Goal: Transaction & Acquisition: Download file/media

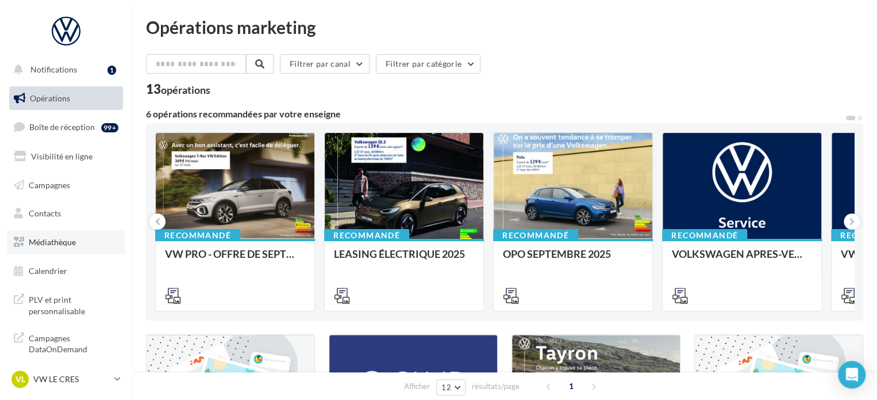
click at [55, 249] on link "Médiathèque" at bounding box center [66, 242] width 118 height 24
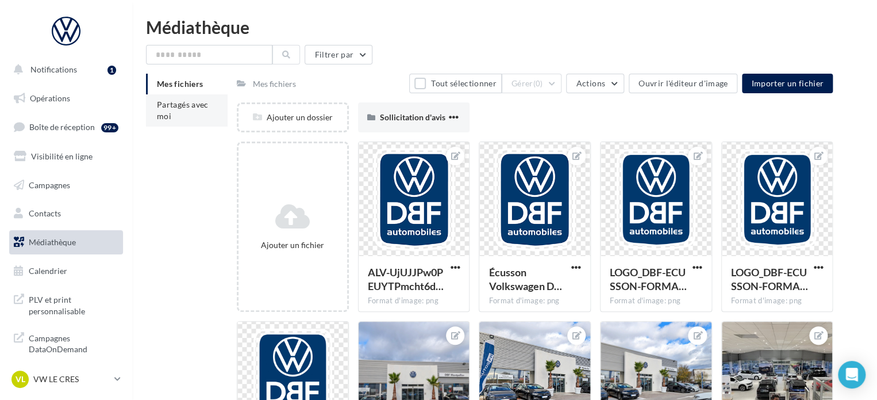
click at [174, 109] on span "Partagés avec moi" at bounding box center [183, 109] width 52 height 21
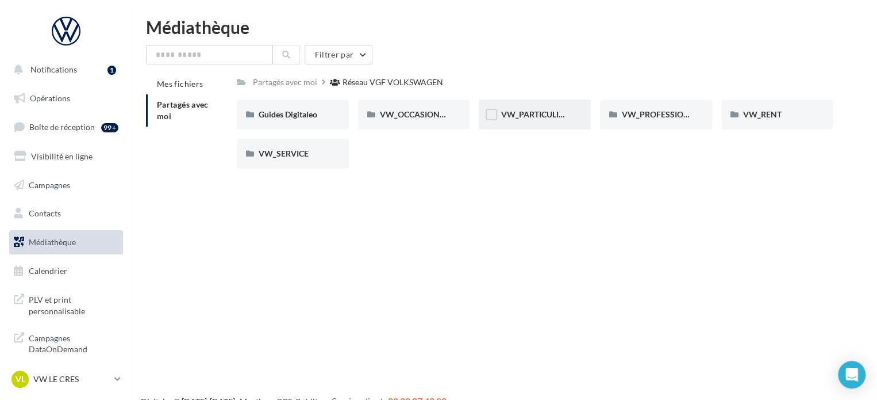
click at [540, 120] on div "VW_PARTICULIERS" at bounding box center [535, 114] width 68 height 11
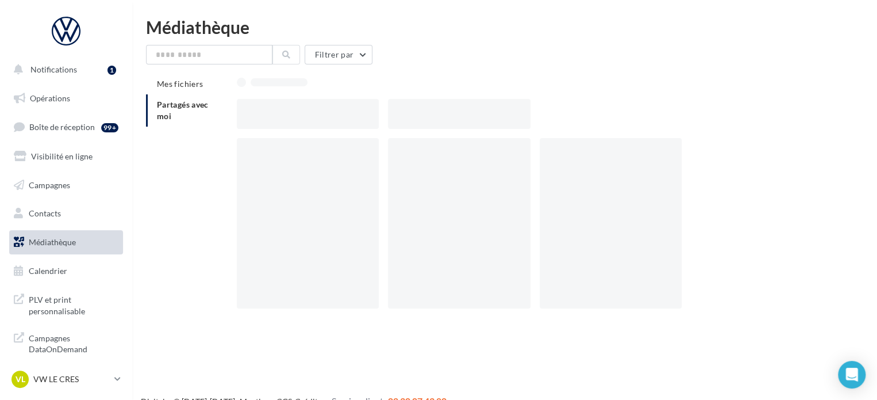
click at [541, 120] on div at bounding box center [539, 114] width 605 height 30
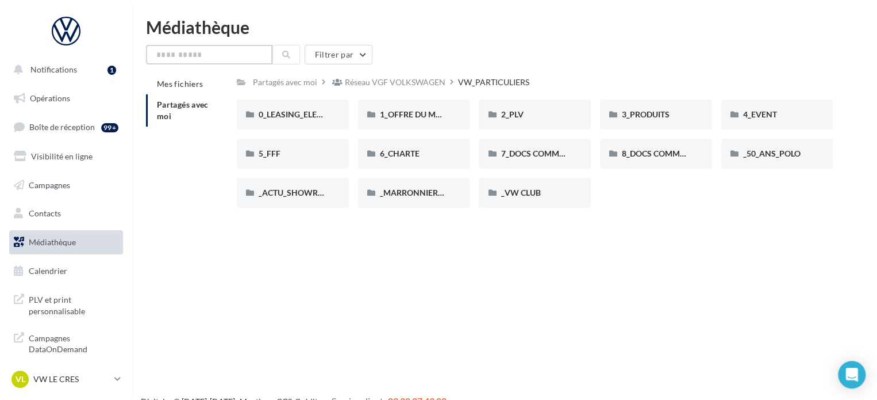
click at [224, 53] on input "text" at bounding box center [209, 55] width 126 height 20
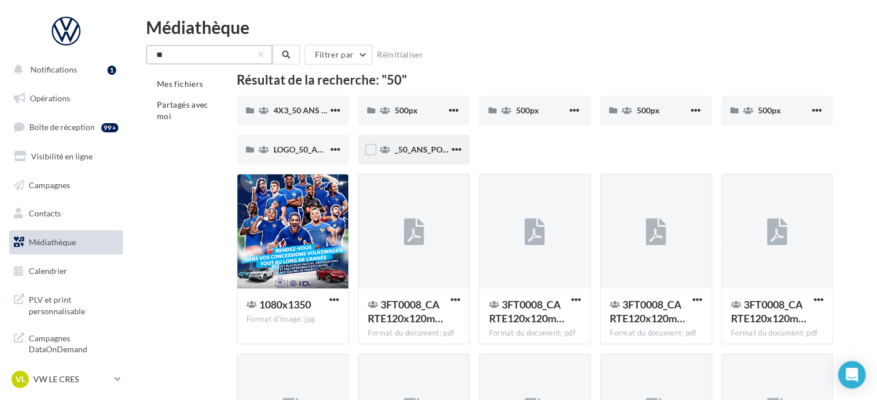
type input "**"
click at [423, 140] on div "_50_ANS_POLO" at bounding box center [414, 150] width 112 height 30
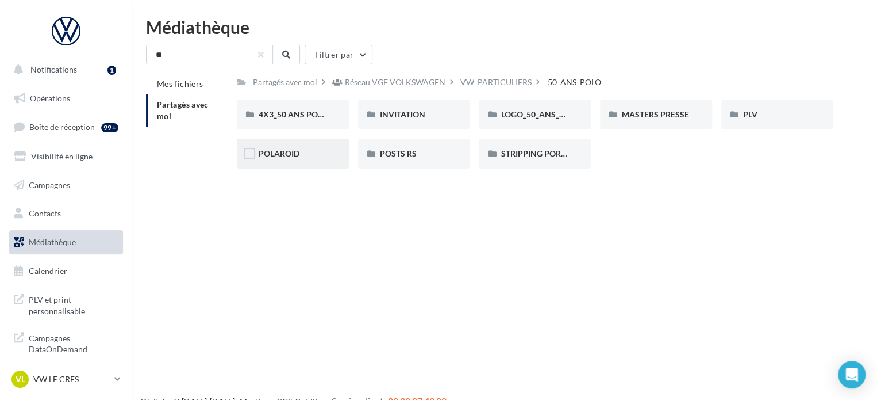
click at [313, 147] on div "POLAROID" at bounding box center [293, 154] width 112 height 30
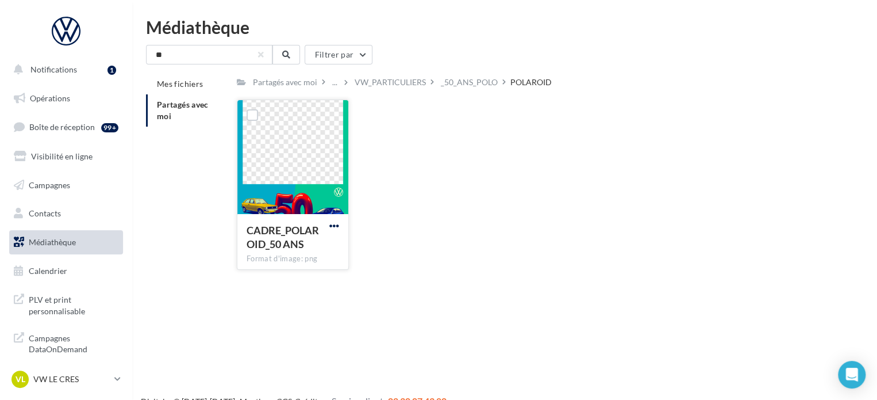
click at [335, 225] on span "button" at bounding box center [334, 226] width 10 height 10
click at [304, 248] on button "Télécharger" at bounding box center [284, 248] width 115 height 30
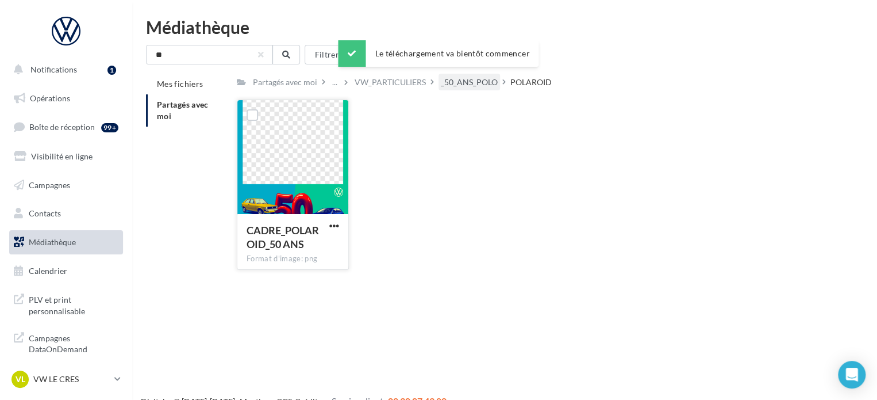
click at [451, 81] on div "_50_ANS_POLO" at bounding box center [469, 81] width 57 height 11
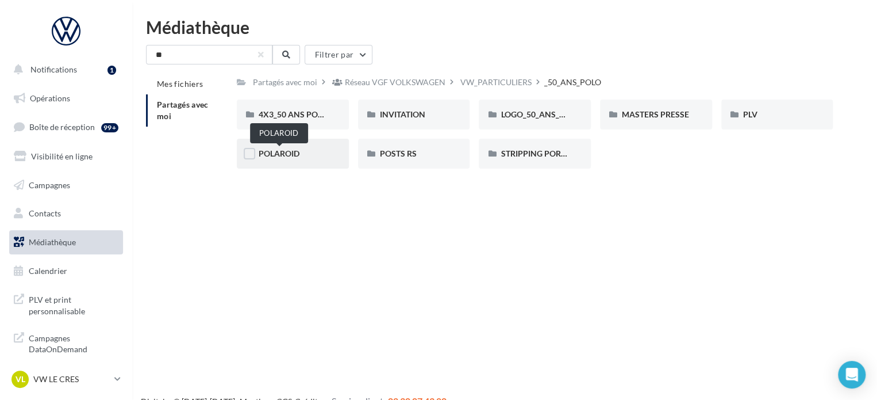
click at [294, 154] on span "POLAROID" at bounding box center [279, 153] width 41 height 10
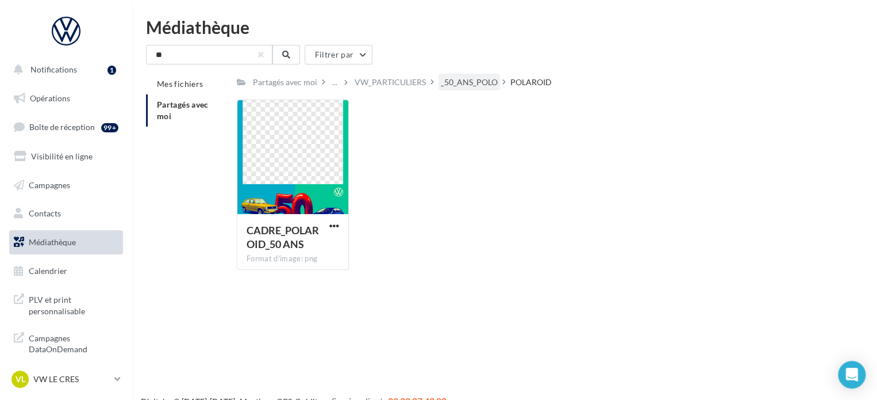
click at [477, 80] on div "_50_ANS_POLO" at bounding box center [469, 81] width 57 height 11
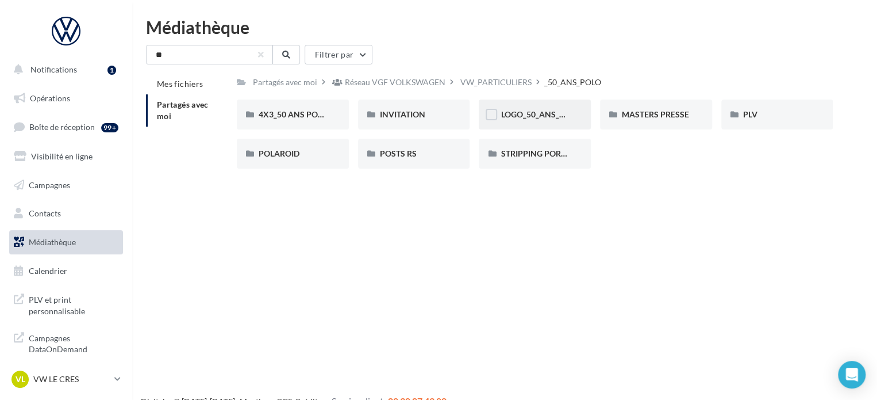
click at [519, 112] on span "LOGO_50_ANS_POLO" at bounding box center [540, 114] width 79 height 10
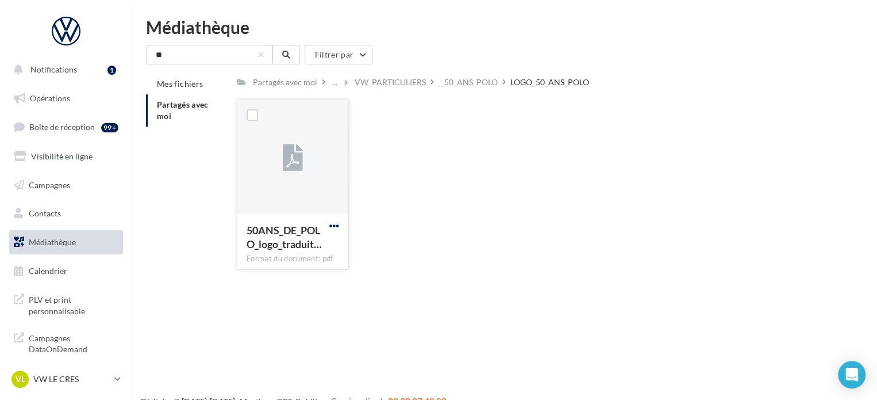
click at [335, 227] on span "button" at bounding box center [334, 226] width 10 height 10
click at [295, 255] on button "Télécharger" at bounding box center [284, 248] width 115 height 30
click at [59, 374] on p "VW LE CRES" at bounding box center [71, 378] width 76 height 11
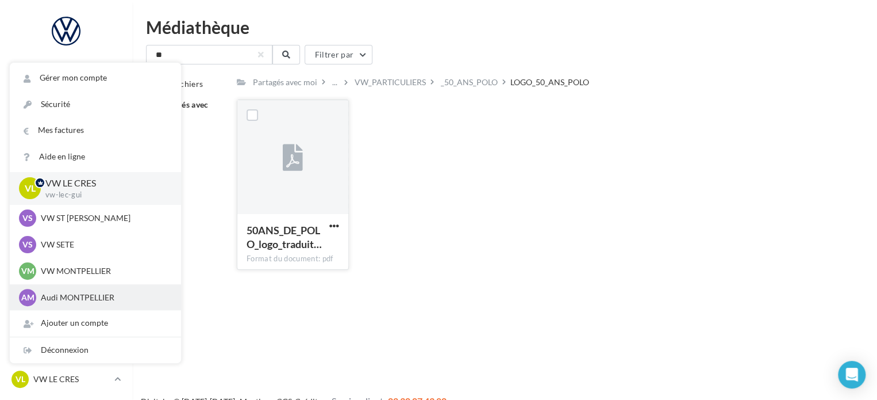
click at [86, 301] on p "Audi MONTPELLIER" at bounding box center [104, 296] width 126 height 11
